Goal: Transaction & Acquisition: Purchase product/service

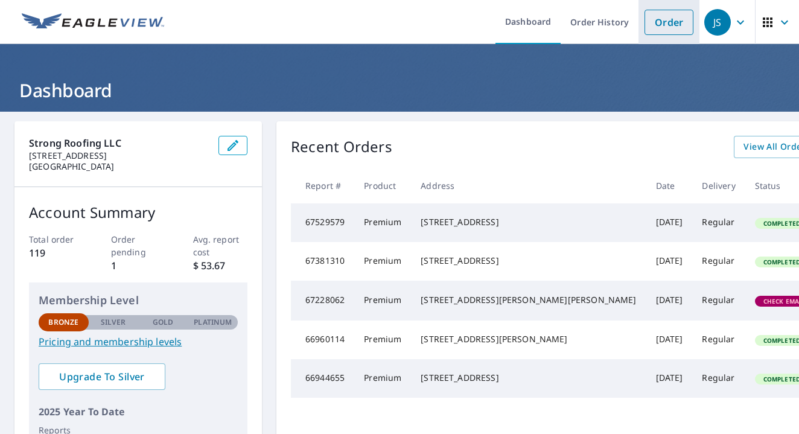
click at [661, 25] on link "Order" at bounding box center [668, 22] width 49 height 25
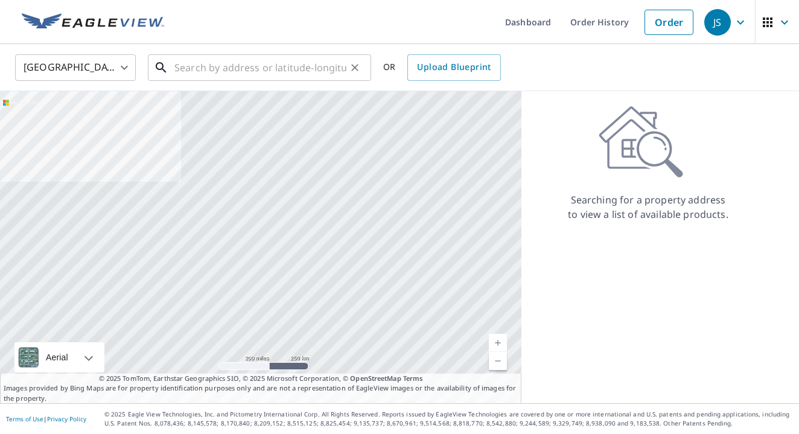
click at [193, 70] on input "text" at bounding box center [260, 68] width 172 height 34
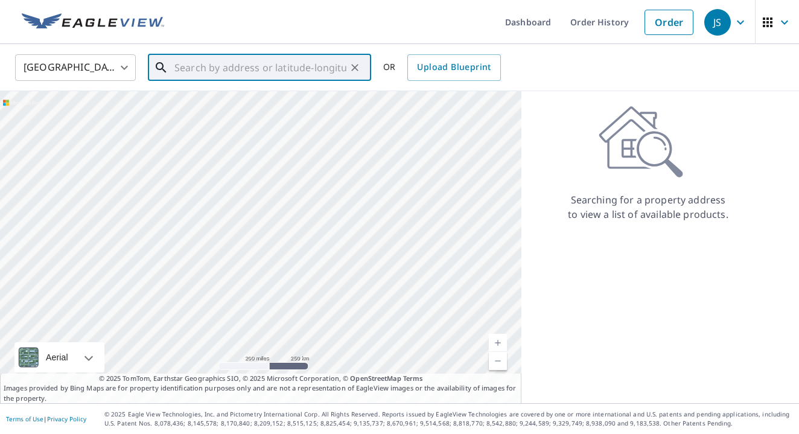
drag, startPoint x: 192, startPoint y: 70, endPoint x: 193, endPoint y: 98, distance: 28.4
click at [193, 80] on input "text" at bounding box center [260, 68] width 172 height 34
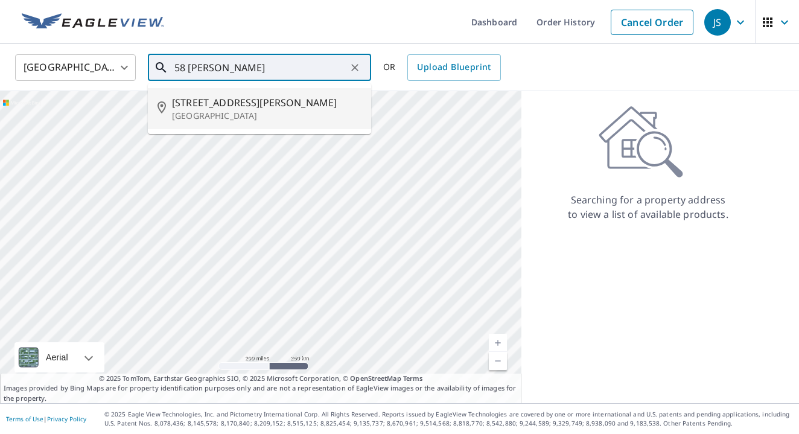
click at [226, 104] on span "[STREET_ADDRESS][PERSON_NAME]" at bounding box center [266, 102] width 189 height 14
type input "[STREET_ADDRESS][PERSON_NAME]"
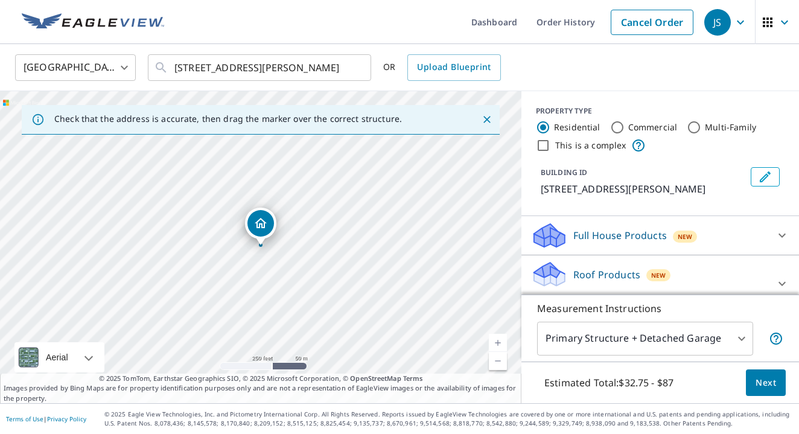
click at [767, 383] on span "Next" at bounding box center [765, 382] width 21 height 15
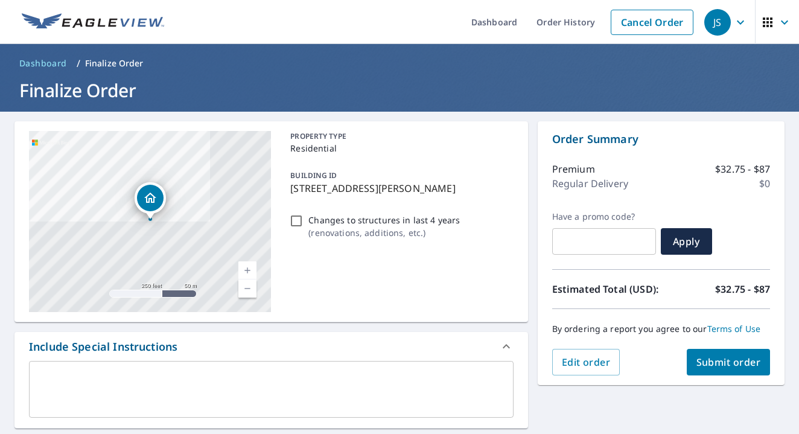
click at [736, 370] on button "Submit order" at bounding box center [728, 362] width 84 height 27
